Goal: Information Seeking & Learning: Find specific fact

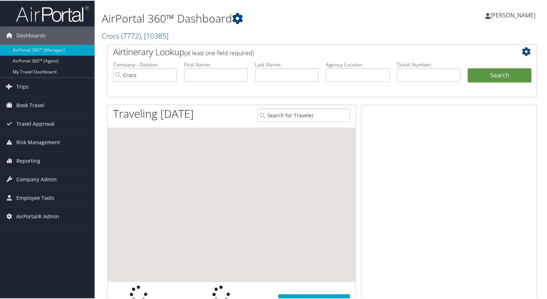
click at [139, 34] on span "( 7772 )" at bounding box center [131, 35] width 20 height 10
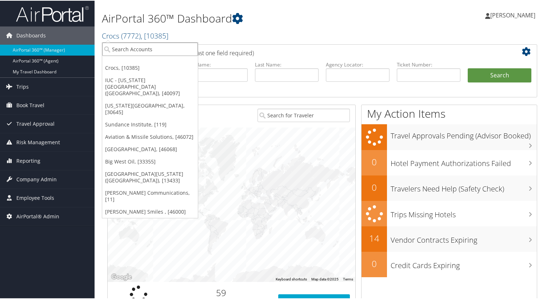
click at [139, 52] on input "search" at bounding box center [150, 48] width 96 height 13
type input "l"
click at [56, 83] on link "Trips" at bounding box center [47, 86] width 95 height 18
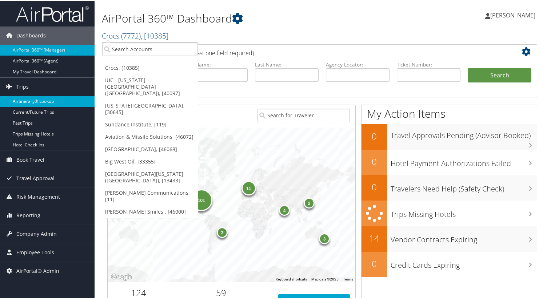
click at [52, 100] on link "Airtinerary® Lookup" at bounding box center [47, 100] width 95 height 11
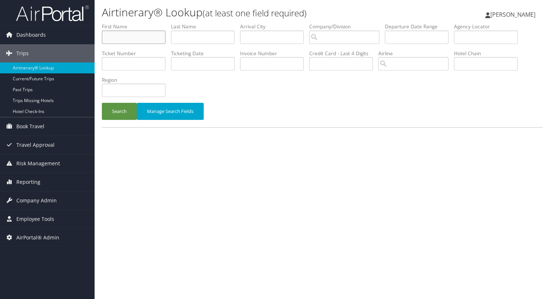
click at [132, 39] on input "text" at bounding box center [134, 37] width 64 height 13
type input "luke"
type input "beachley"
click at [102, 103] on button "Search" at bounding box center [119, 111] width 35 height 17
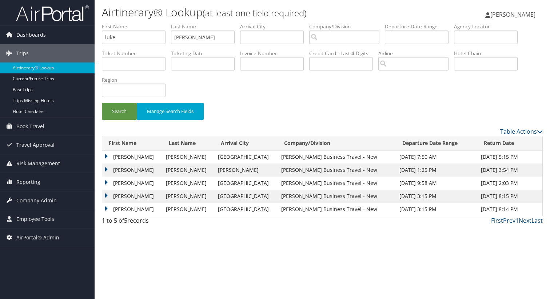
click at [106, 169] on td "Luke" at bounding box center [132, 170] width 60 height 13
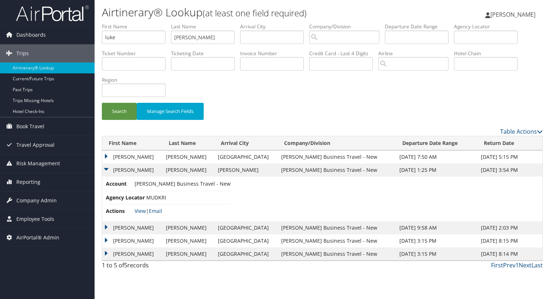
click at [153, 195] on span "MUDKRI" at bounding box center [156, 197] width 20 height 7
click at [166, 197] on li "Agency Locator MUDKRI" at bounding box center [168, 197] width 125 height 13
click at [157, 197] on span "MUDKRI" at bounding box center [156, 197] width 20 height 7
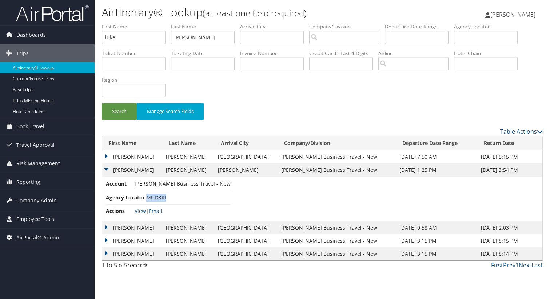
click at [157, 197] on span "MUDKRI" at bounding box center [156, 197] width 20 height 7
copy span "MUDKRI"
click at [143, 32] on input "luke" at bounding box center [134, 37] width 64 height 13
click at [43, 200] on span "Company Admin" at bounding box center [36, 201] width 40 height 18
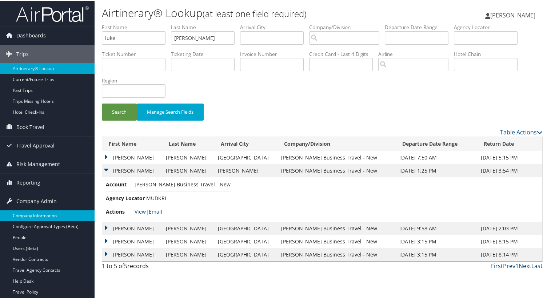
click at [42, 218] on link "Company Information" at bounding box center [47, 215] width 95 height 11
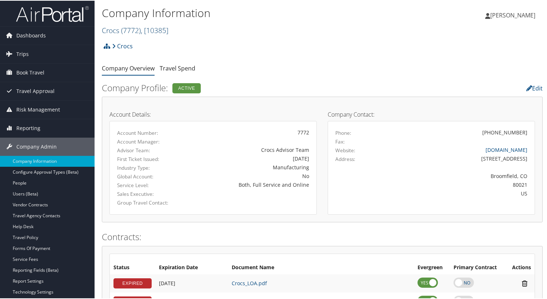
click at [140, 29] on span "( 7772 )" at bounding box center [131, 30] width 20 height 10
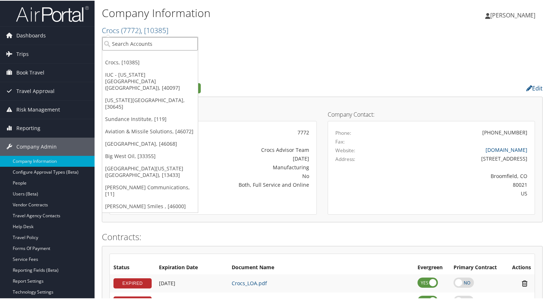
click at [142, 44] on input "search" at bounding box center [150, 42] width 96 height 13
type input "platte river"
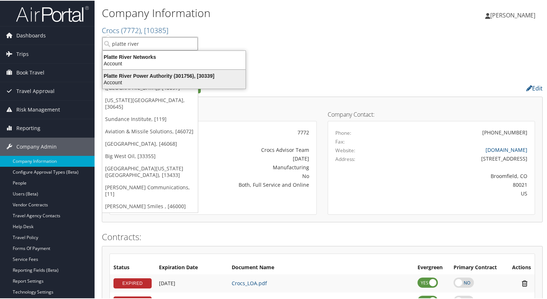
click at [141, 77] on div "Platte River Power Authority (301756), [30339]" at bounding box center [174, 75] width 152 height 7
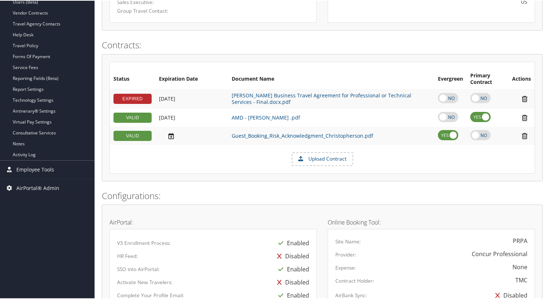
scroll to position [201, 0]
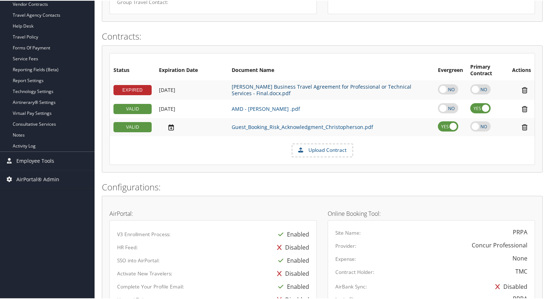
click at [241, 89] on link "[PERSON_NAME] Business Travel Agreement for Professional or Technical Services …" at bounding box center [322, 89] width 180 height 13
